Goal: Task Accomplishment & Management: Manage account settings

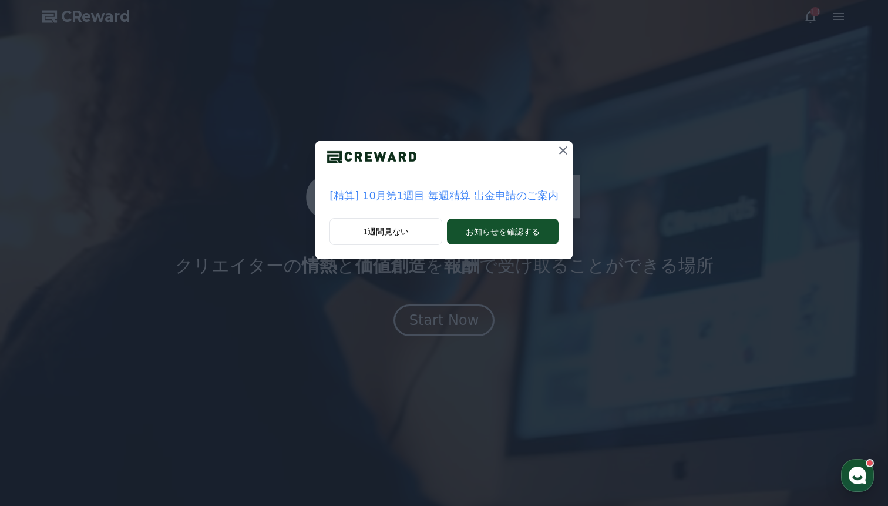
click at [560, 161] on div at bounding box center [563, 157] width 19 height 32
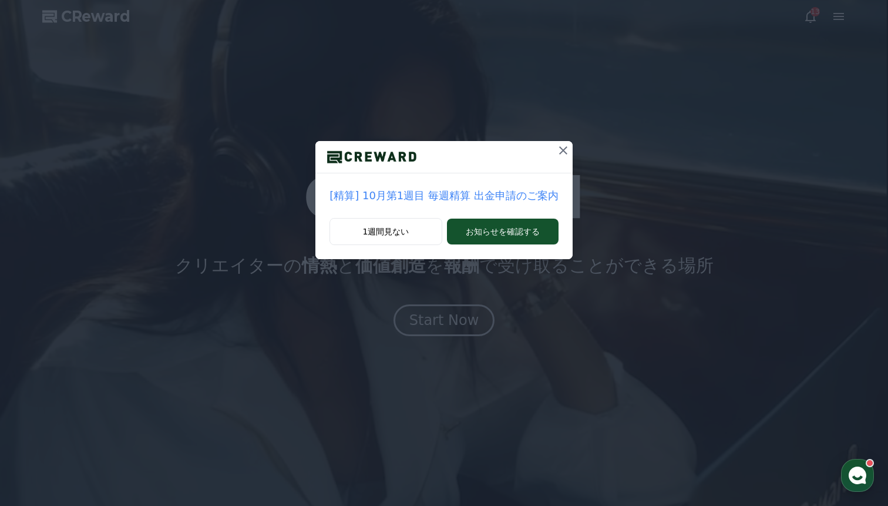
click at [560, 148] on icon at bounding box center [563, 150] width 14 height 14
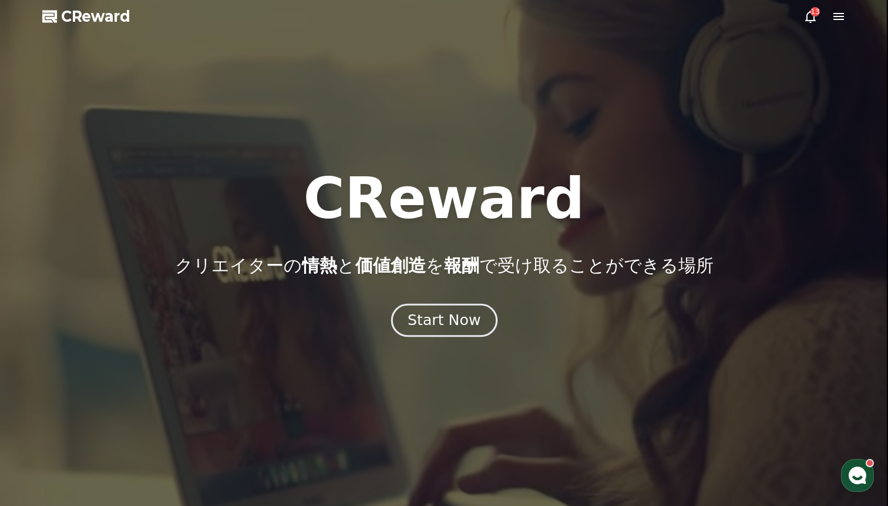
click at [461, 325] on div "Start Now" at bounding box center [443, 320] width 73 height 20
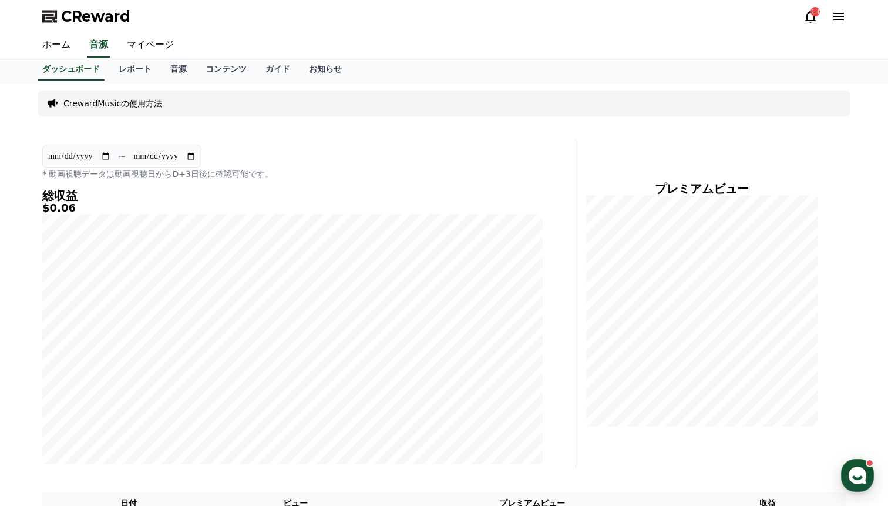
click at [814, 9] on div "13" at bounding box center [814, 11] width 9 height 9
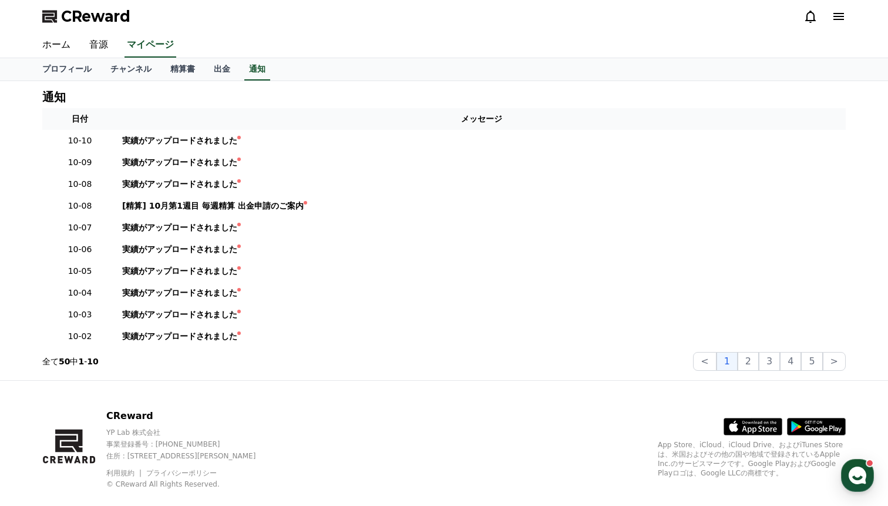
click at [844, 14] on icon at bounding box center [838, 16] width 14 height 14
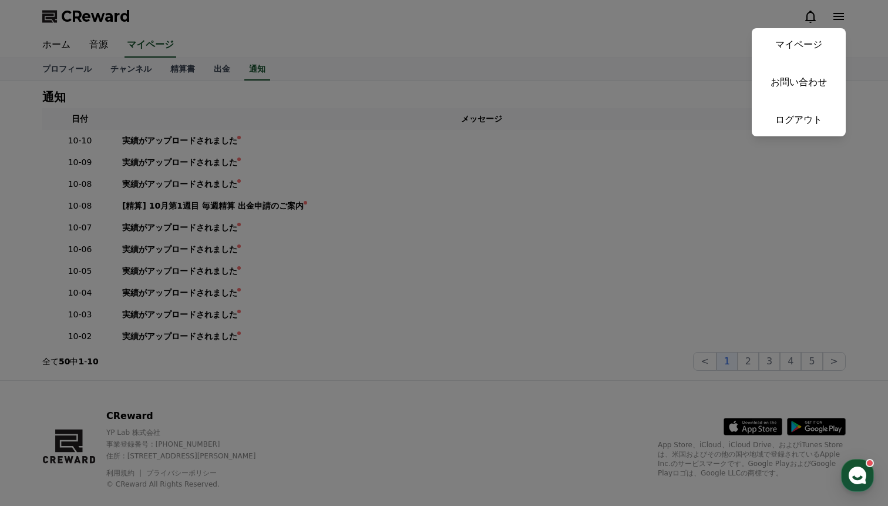
click at [251, 58] on button "close" at bounding box center [444, 253] width 888 height 506
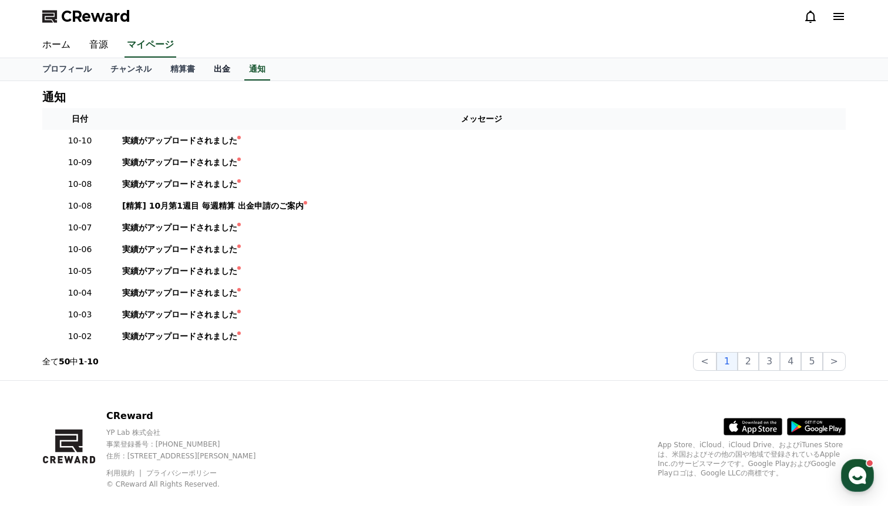
click at [223, 62] on link "出金" at bounding box center [221, 69] width 35 height 22
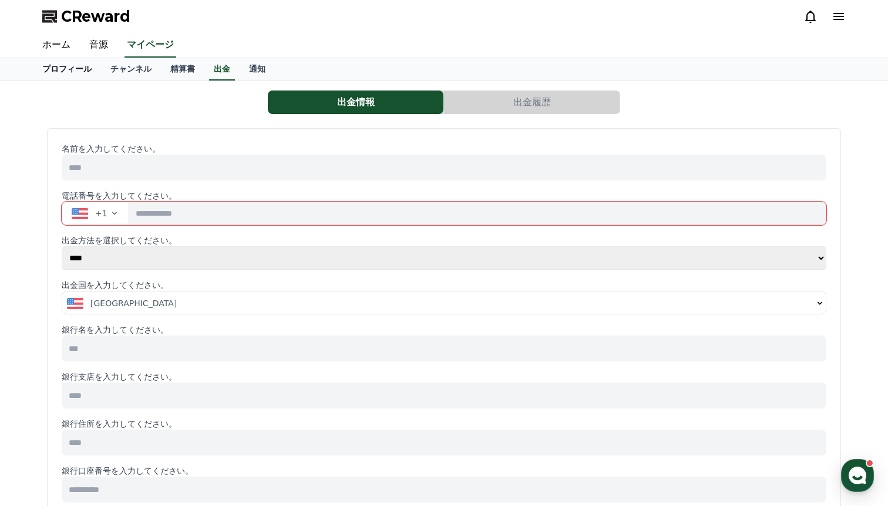
click at [70, 68] on link "プロフィール" at bounding box center [67, 69] width 68 height 22
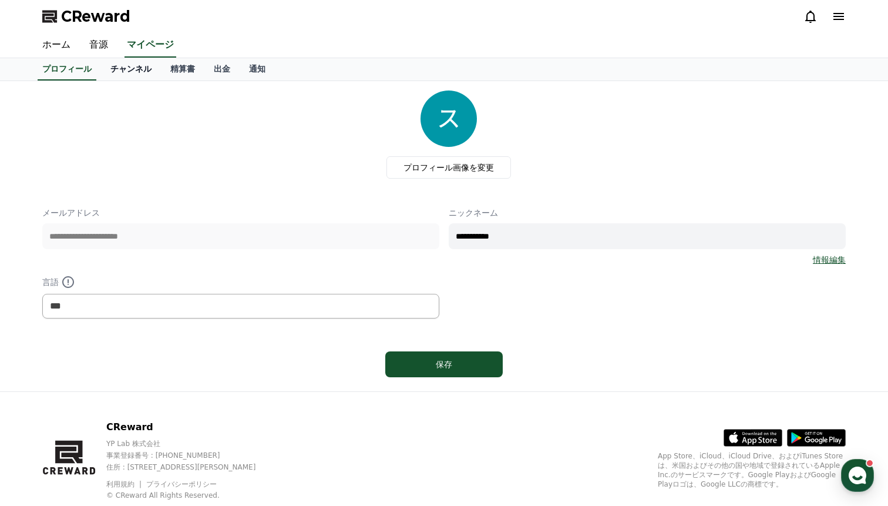
click at [106, 65] on link "チャンネル" at bounding box center [131, 69] width 60 height 22
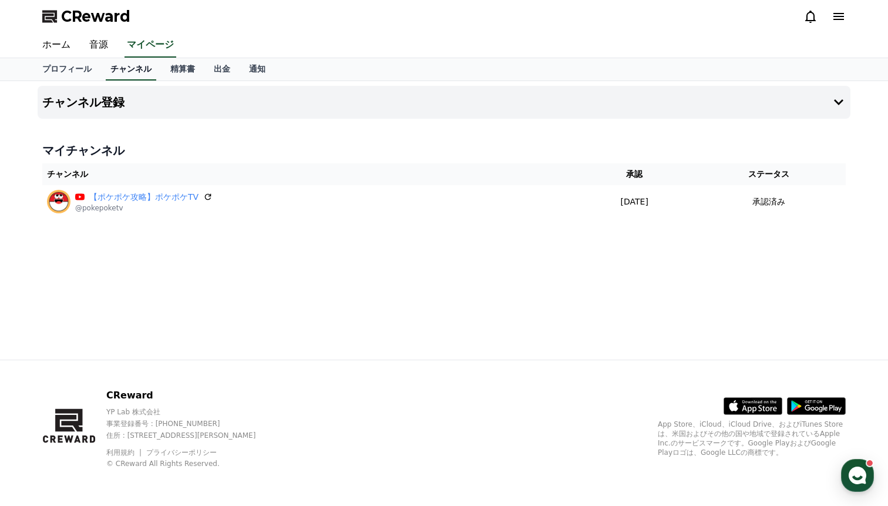
click at [144, 70] on link "チャンネル" at bounding box center [131, 69] width 50 height 22
click at [173, 73] on link "精算書" at bounding box center [182, 69] width 43 height 22
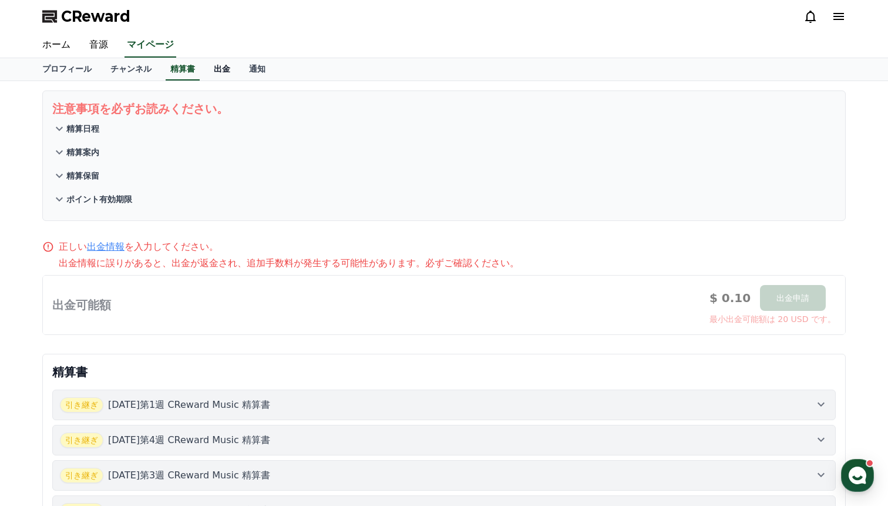
click at [215, 65] on link "出金" at bounding box center [221, 69] width 35 height 22
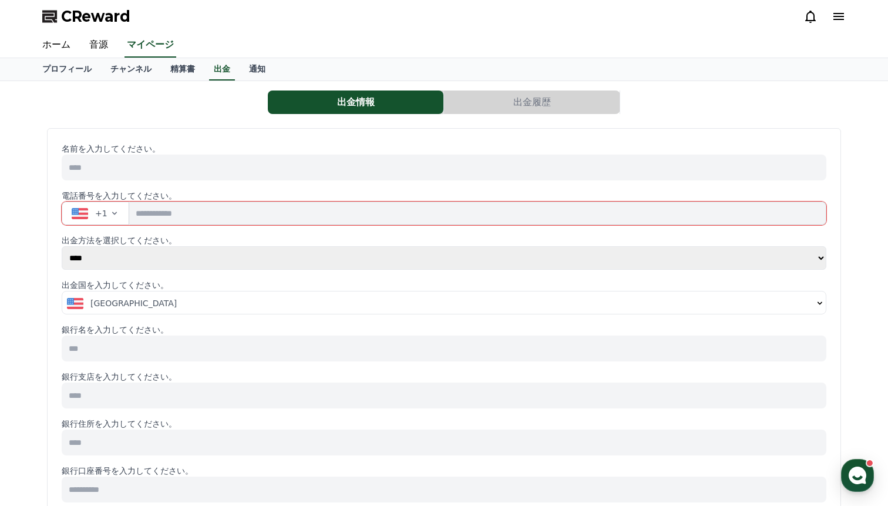
click at [58, 11] on icon at bounding box center [50, 16] width 16 height 16
